Goal: Information Seeking & Learning: Learn about a topic

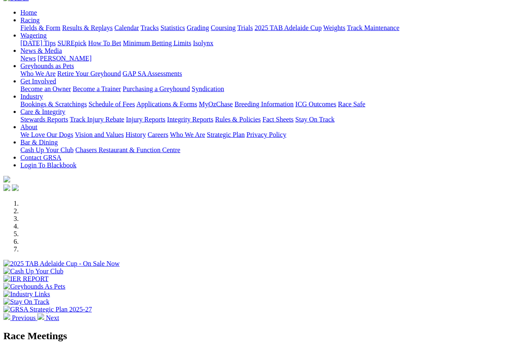
scroll to position [68, 0]
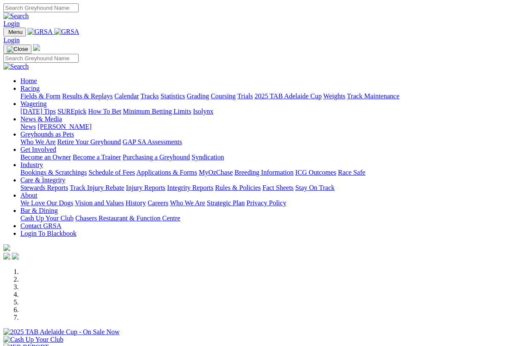
click at [39, 85] on link "Racing" at bounding box center [29, 88] width 19 height 7
click at [139, 93] on link "Calendar" at bounding box center [126, 96] width 25 height 7
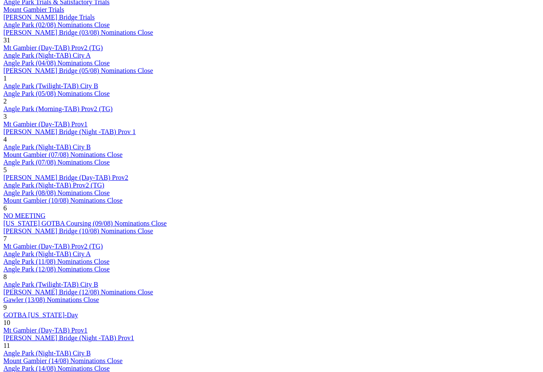
scroll to position [597, 0]
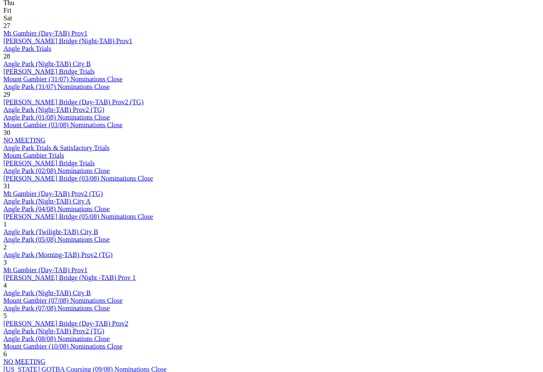
scroll to position [451, 0]
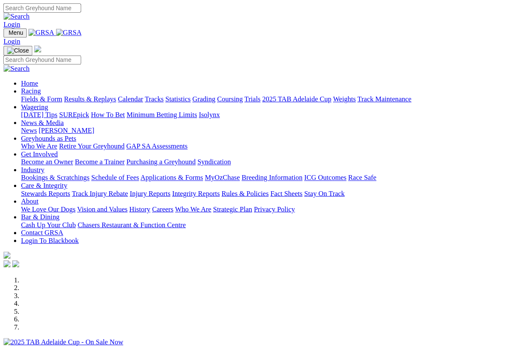
scroll to position [-11, 0]
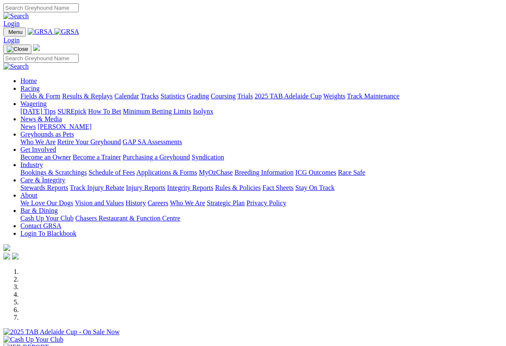
click at [39, 85] on link "Racing" at bounding box center [29, 88] width 19 height 7
click at [139, 93] on link "Calendar" at bounding box center [126, 96] width 25 height 7
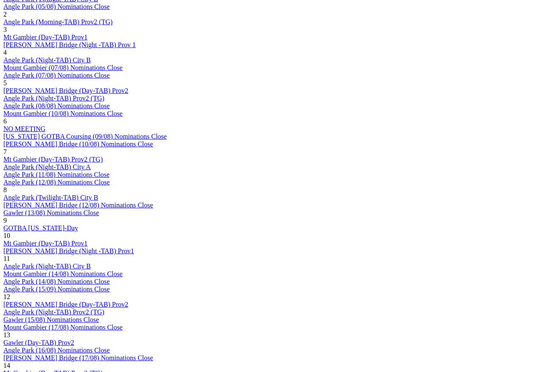
scroll to position [684, 0]
